Goal: Task Accomplishment & Management: Manage account settings

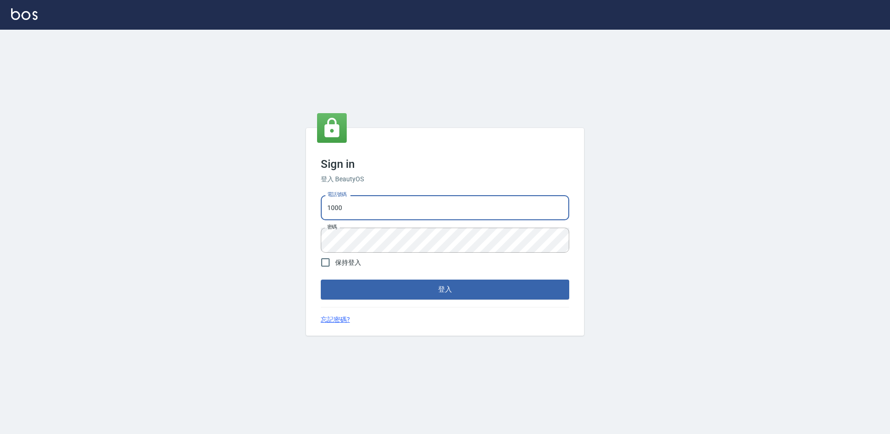
click at [377, 202] on input "1000" at bounding box center [445, 207] width 249 height 25
type input "0934195967"
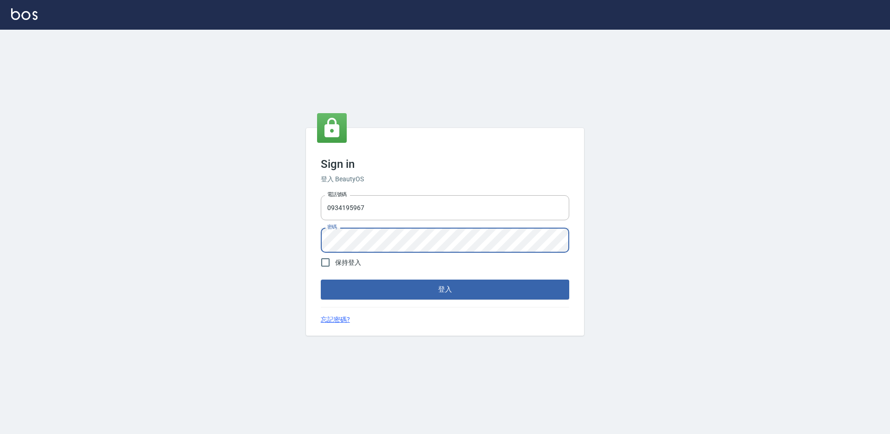
click at [321, 280] on button "登入" at bounding box center [445, 289] width 249 height 19
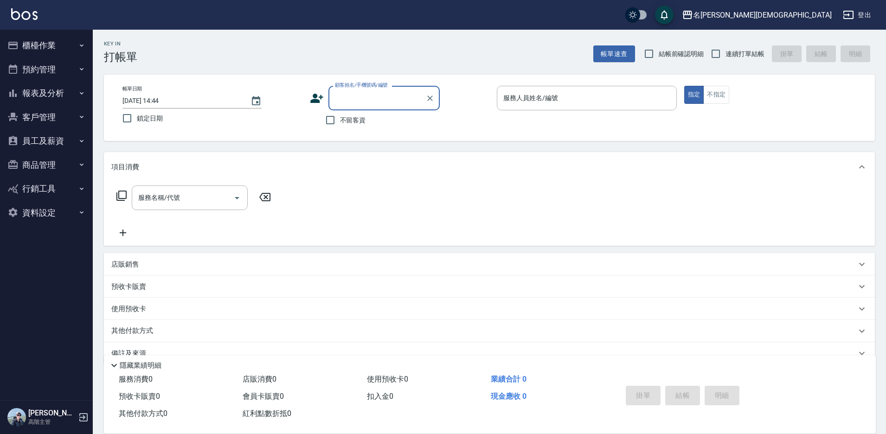
click at [58, 211] on button "資料設定" at bounding box center [46, 213] width 85 height 24
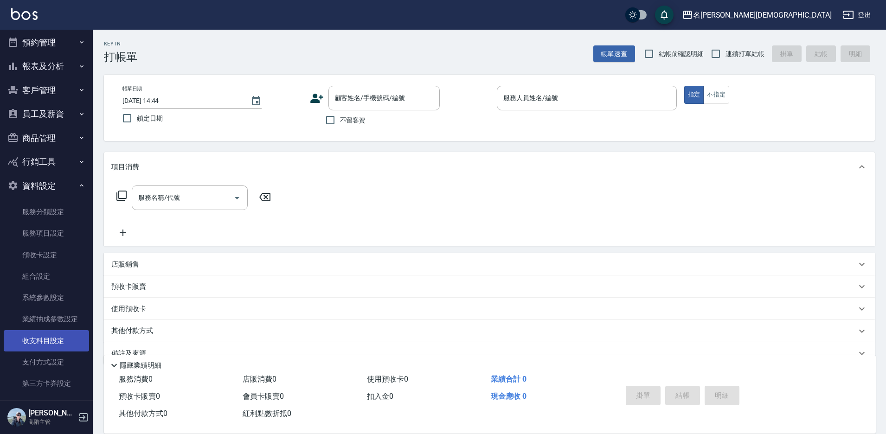
scroll to position [57, 0]
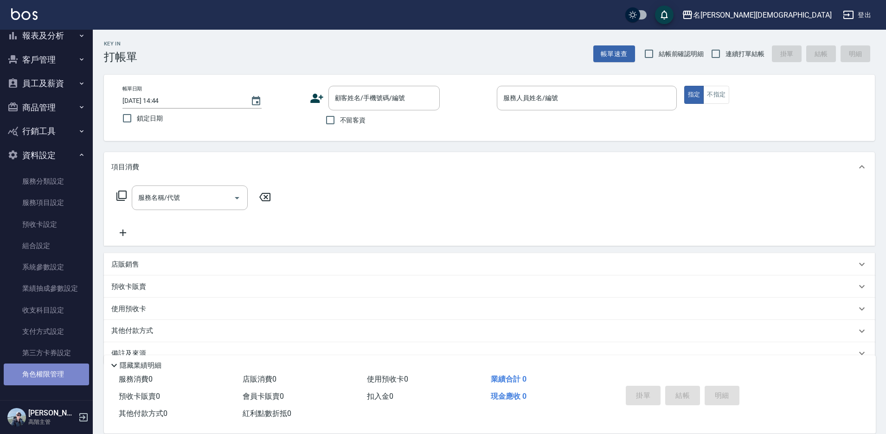
click at [51, 373] on link "角色權限管理" at bounding box center [46, 374] width 85 height 21
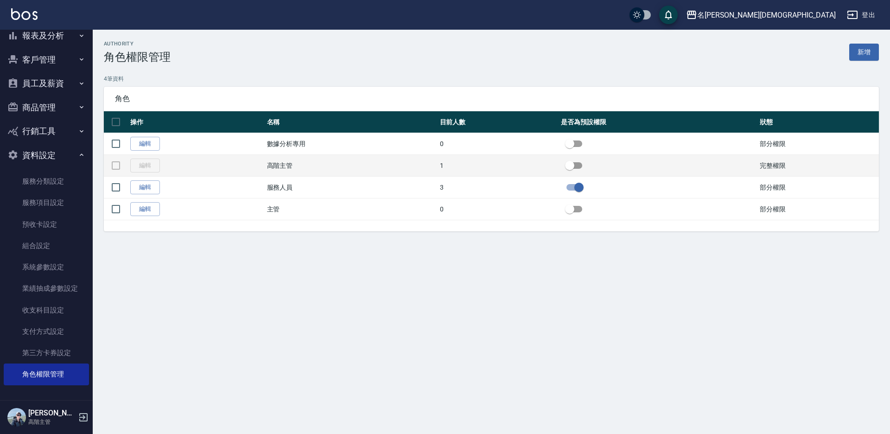
click at [115, 165] on td at bounding box center [116, 166] width 24 height 22
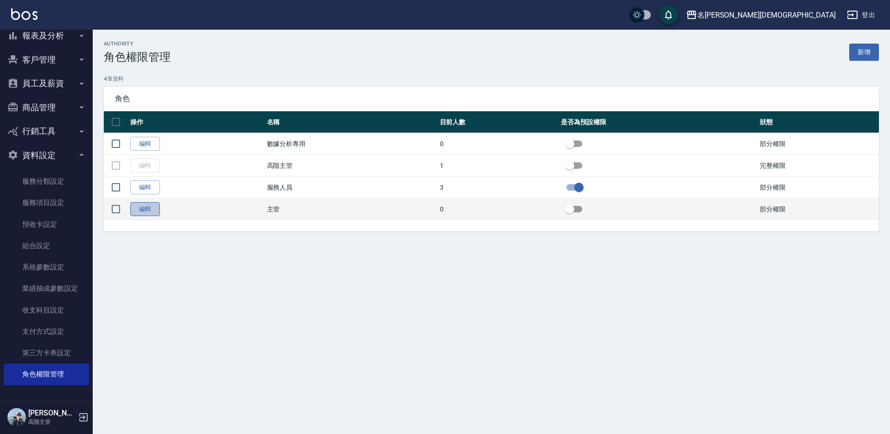
click at [140, 209] on link "編輯" at bounding box center [145, 209] width 30 height 14
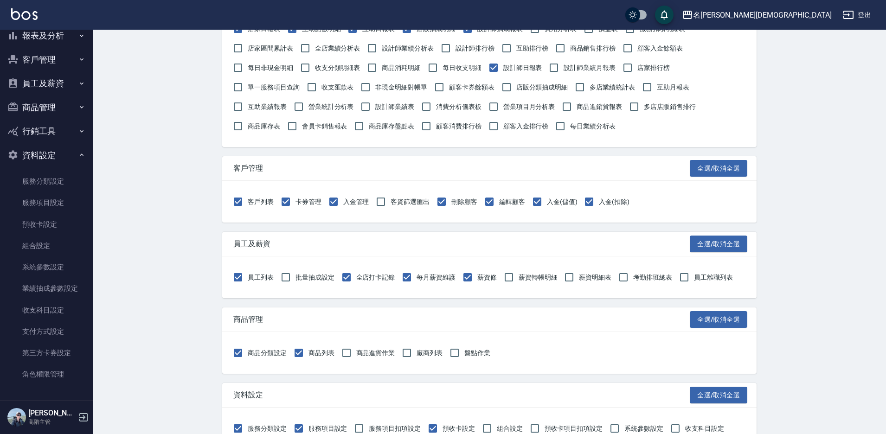
scroll to position [464, 0]
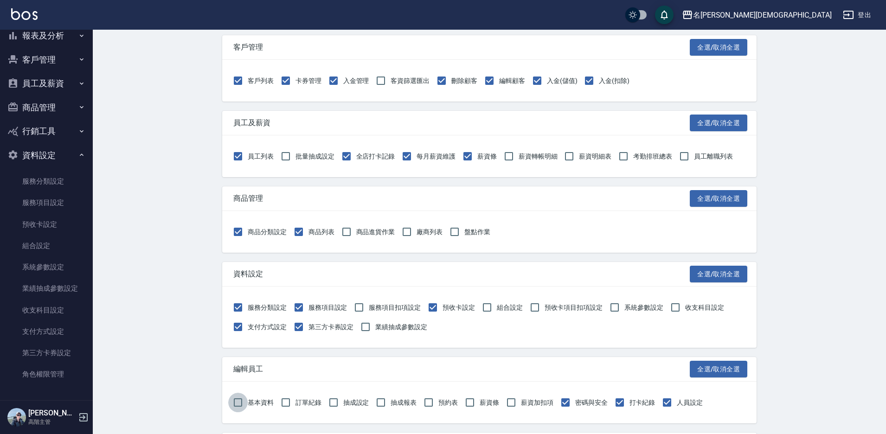
drag, startPoint x: 237, startPoint y: 402, endPoint x: 255, endPoint y: 406, distance: 19.0
click at [237, 401] on input "基本資料" at bounding box center [237, 402] width 19 height 19
checkbox input "true"
click at [287, 402] on input "訂單紀錄" at bounding box center [285, 402] width 19 height 19
checkbox input "true"
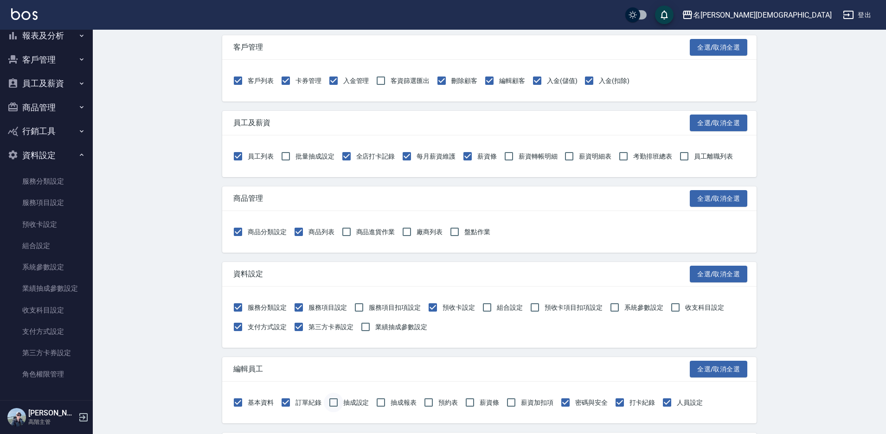
click at [336, 401] on input "抽成設定" at bounding box center [333, 402] width 19 height 19
checkbox input "true"
drag, startPoint x: 383, startPoint y: 399, endPoint x: 416, endPoint y: 402, distance: 33.5
click at [385, 400] on input "抽成報表" at bounding box center [380, 402] width 19 height 19
checkbox input "true"
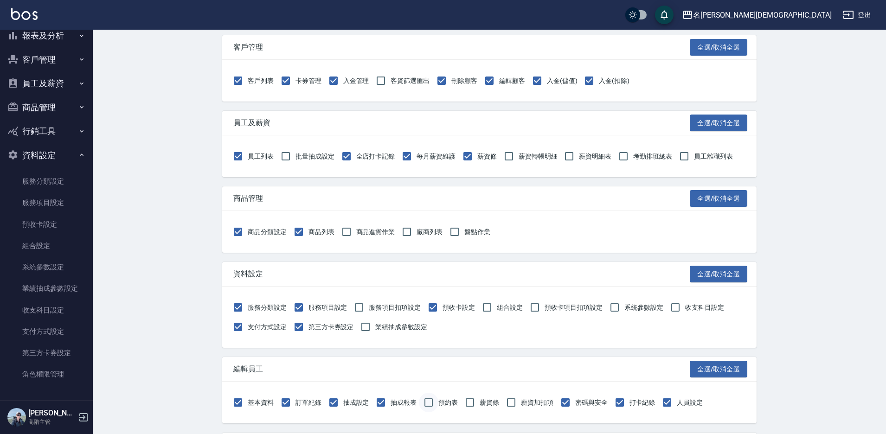
click at [428, 401] on input "預約表" at bounding box center [428, 402] width 19 height 19
checkbox input "true"
click at [364, 325] on input "業績抽成參數設定" at bounding box center [365, 326] width 19 height 19
checkbox input "true"
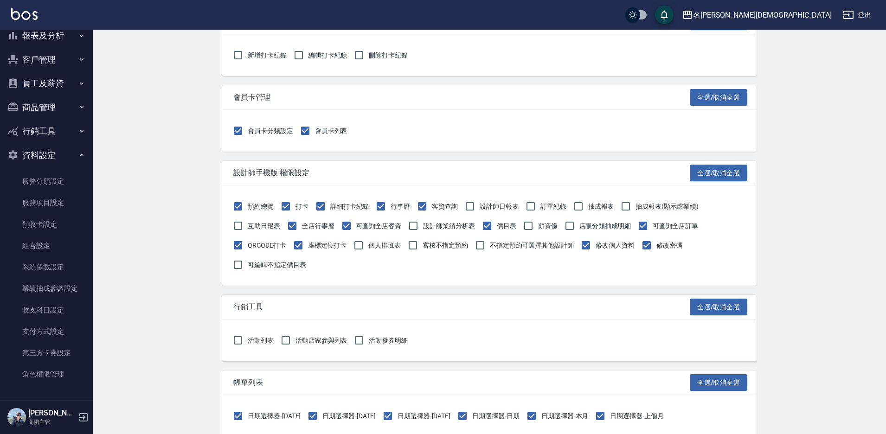
scroll to position [1004, 0]
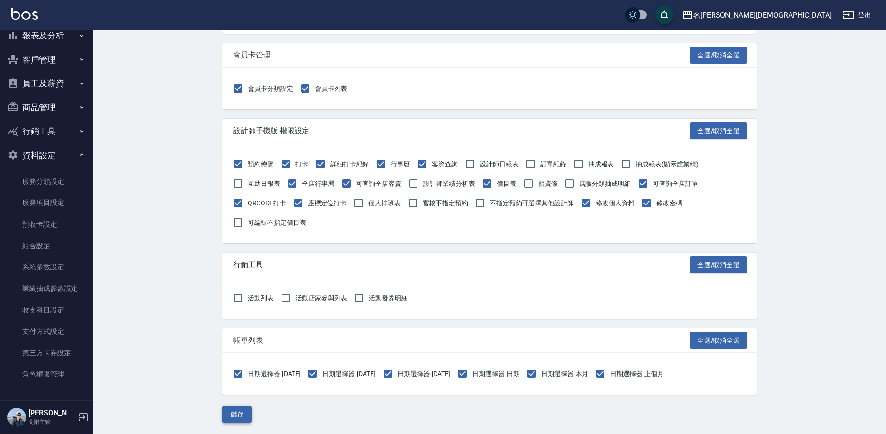
click at [231, 410] on button "儲存" at bounding box center [237, 414] width 30 height 17
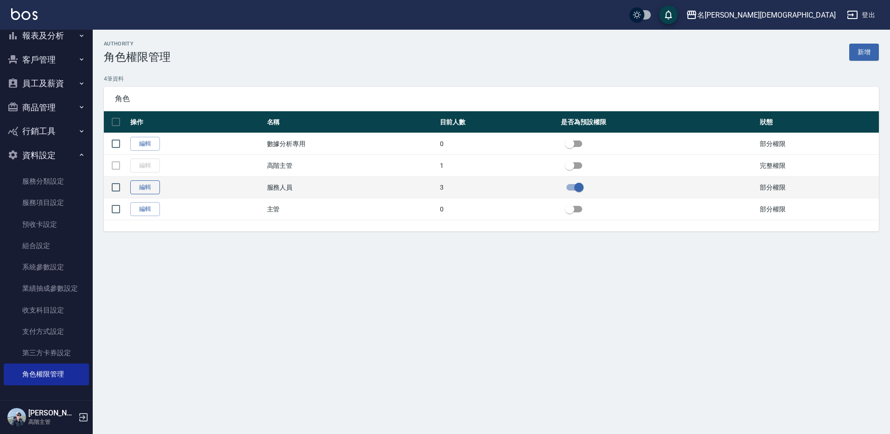
click at [149, 190] on link "編輯" at bounding box center [145, 187] width 30 height 14
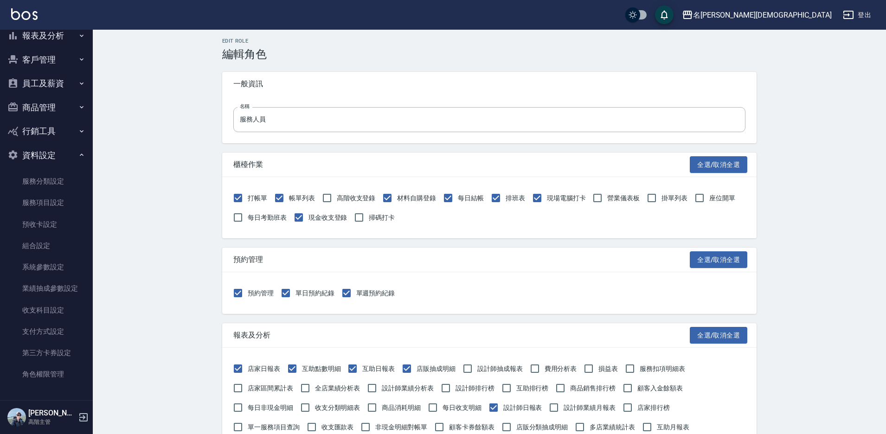
scroll to position [46, 0]
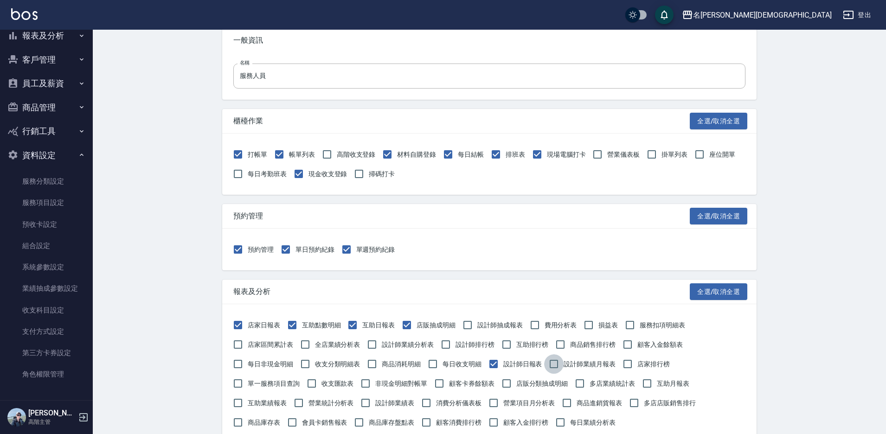
click at [553, 362] on input "設計師業績月報表" at bounding box center [553, 363] width 19 height 19
checkbox input "true"
click at [629, 362] on input "店家排行榜" at bounding box center [627, 363] width 19 height 19
checkbox input "true"
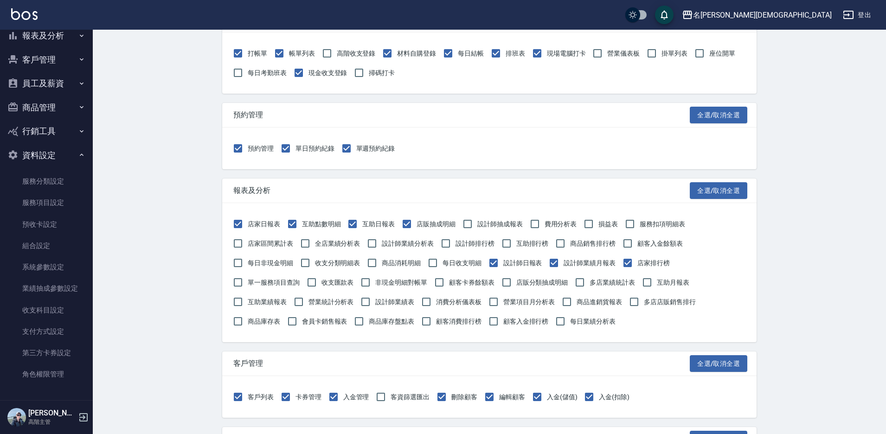
scroll to position [185, 0]
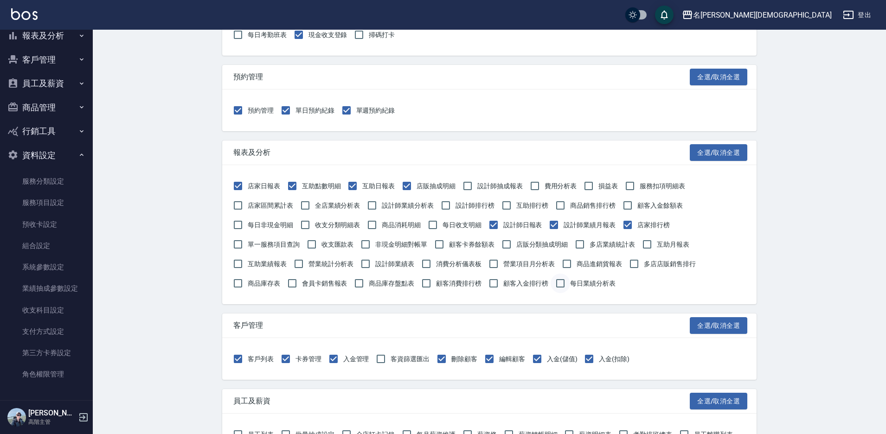
click at [561, 281] on input "每日業績分析表" at bounding box center [559, 283] width 19 height 19
checkbox input "true"
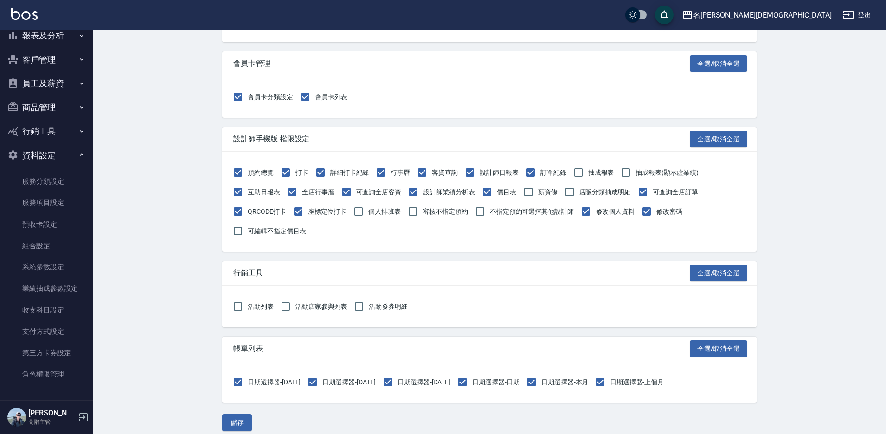
scroll to position [1004, 0]
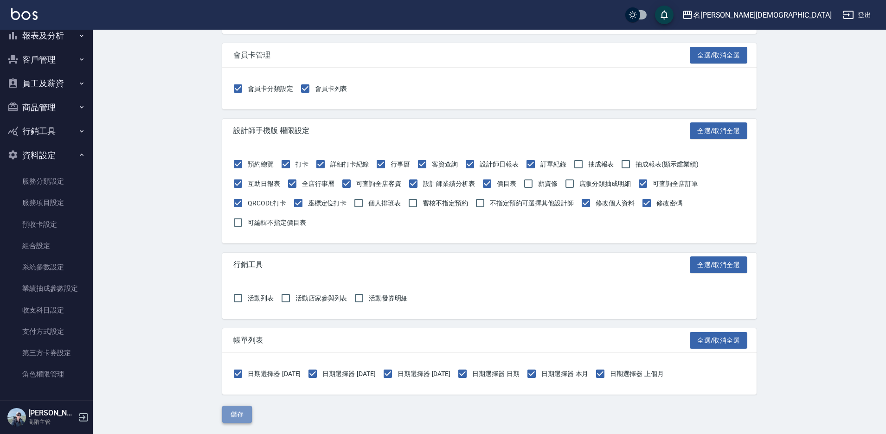
click at [239, 413] on button "儲存" at bounding box center [237, 414] width 30 height 17
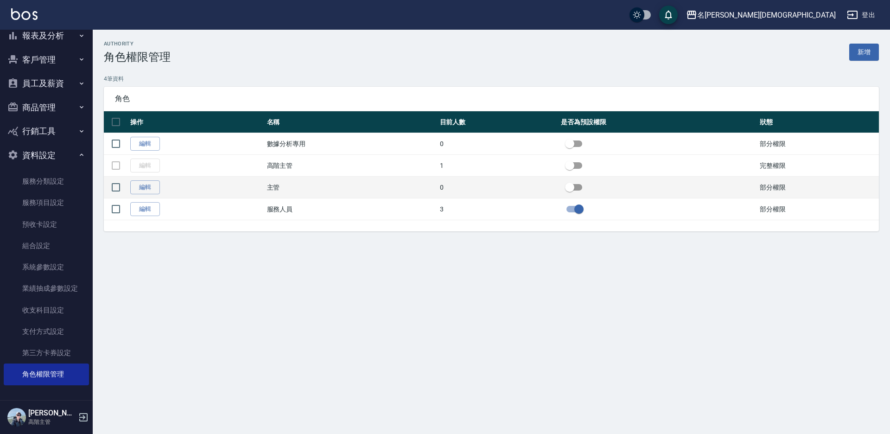
click at [573, 184] on input "checkbox" at bounding box center [569, 188] width 53 height 18
checkbox input "false"
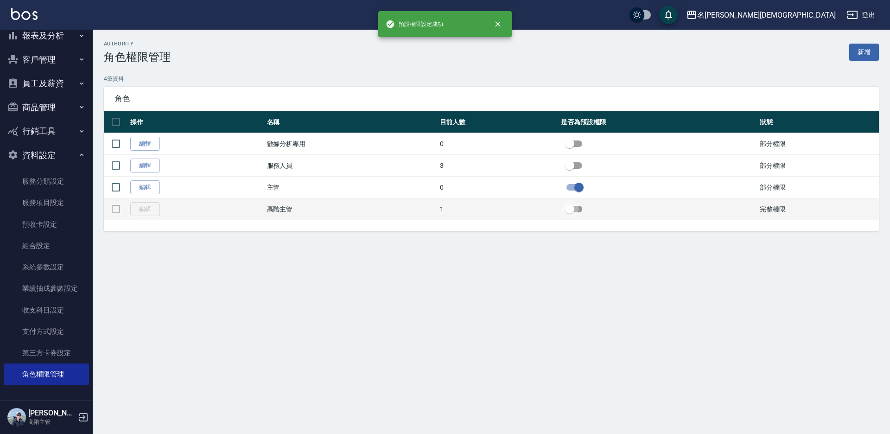
click at [572, 206] on input "checkbox" at bounding box center [569, 209] width 53 height 18
checkbox input "false"
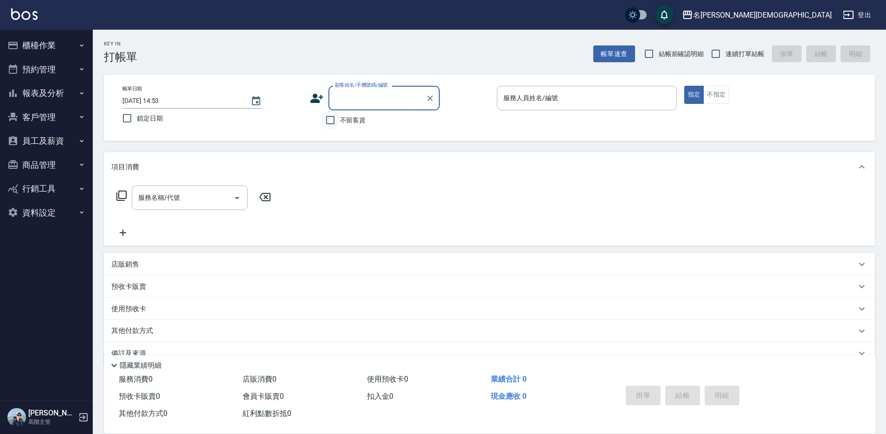
drag, startPoint x: 333, startPoint y: 117, endPoint x: 341, endPoint y: 118, distance: 8.4
click at [334, 117] on input "不留客資" at bounding box center [329, 119] width 19 height 19
checkbox input "true"
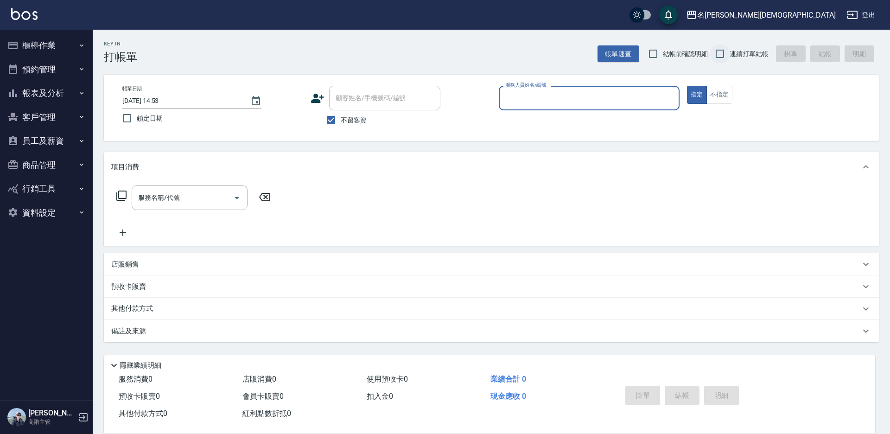
click at [721, 51] on input "連續打單結帳" at bounding box center [719, 53] width 19 height 19
checkbox input "true"
